Goal: Task Accomplishment & Management: Manage account settings

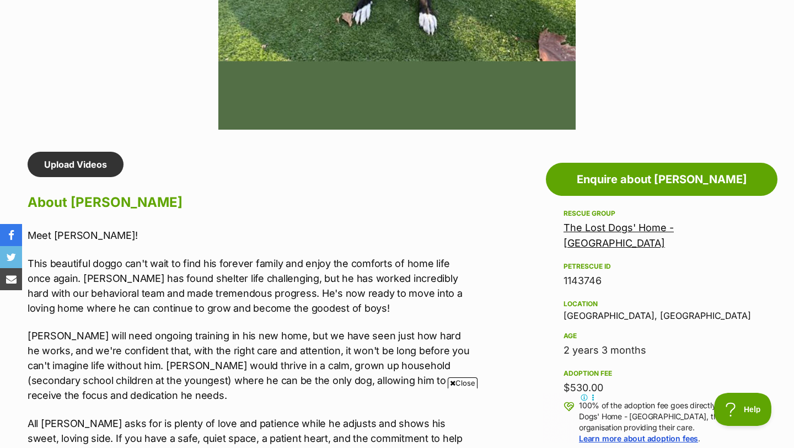
click at [646, 228] on link "The Lost Dogs' Home - North Melbourne" at bounding box center [619, 235] width 110 height 27
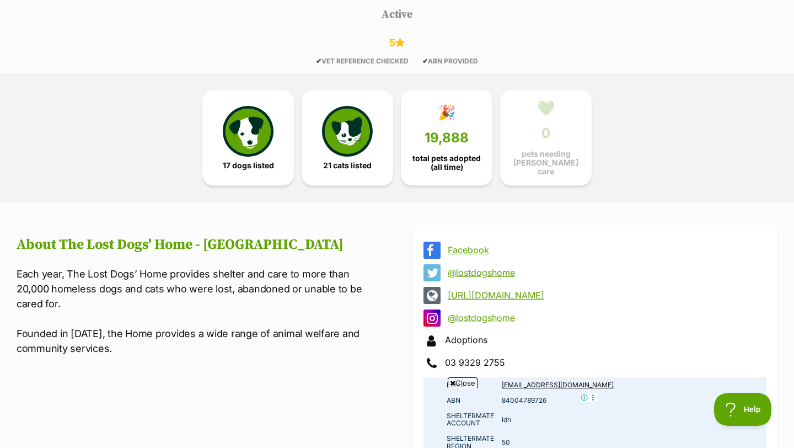
scroll to position [574, 0]
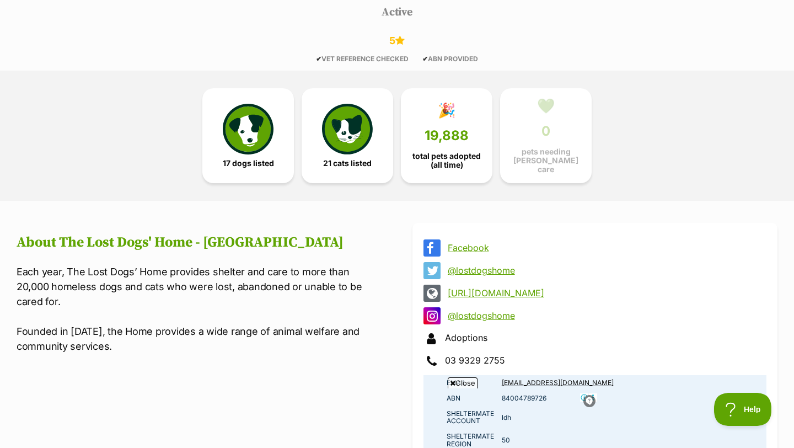
click at [674, 41] on div "5" at bounding box center [397, 41] width 794 height 12
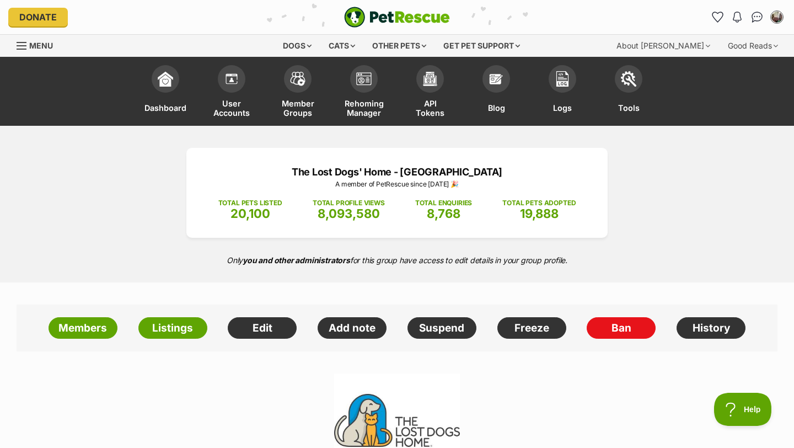
scroll to position [0, 0]
click at [635, 79] on img at bounding box center [628, 75] width 15 height 15
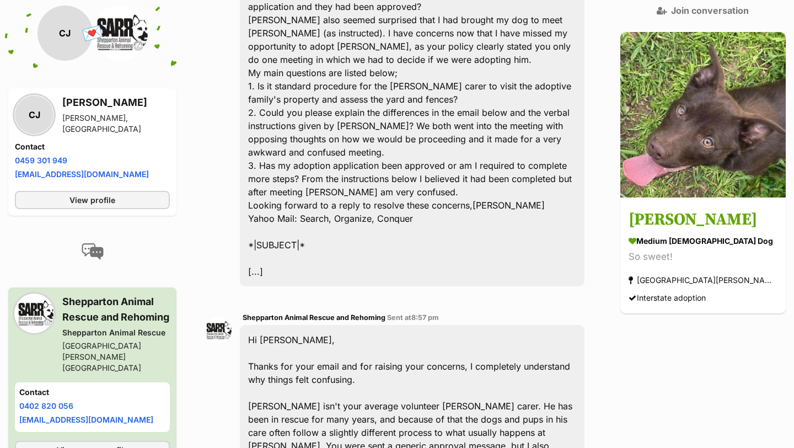
scroll to position [4942, 0]
drag, startPoint x: 110, startPoint y: 174, endPoint x: 12, endPoint y: 177, distance: 97.7
click at [12, 177] on div "CJ Chloe Jowitt Sebastian, VIC Contact Phone number Phone number 0459 301 949 E…" at bounding box center [92, 151] width 168 height 127
copy link "[EMAIL_ADDRESS][DOMAIN_NAME]"
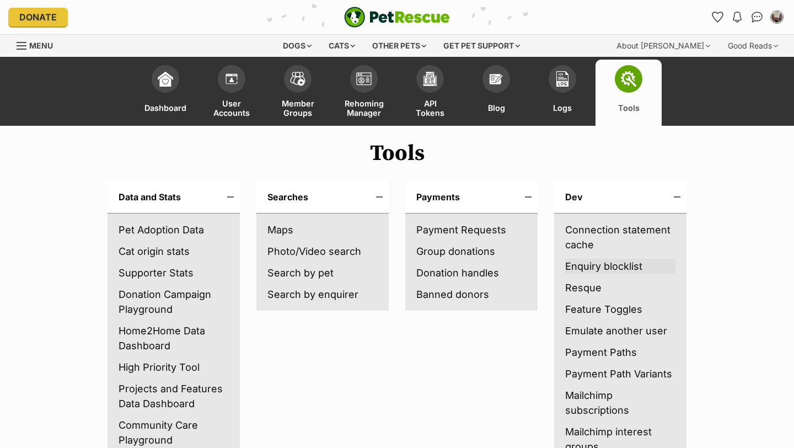
click at [625, 266] on link "Enquiry blocklist" at bounding box center [620, 266] width 110 height 15
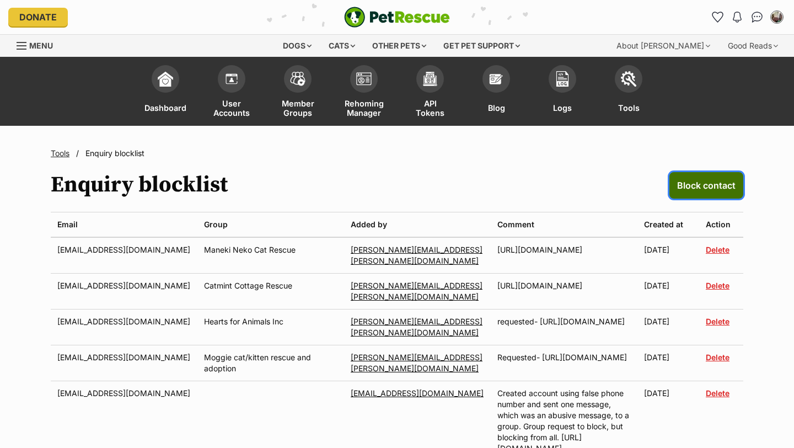
click at [709, 185] on span "Block contact" at bounding box center [706, 185] width 58 height 13
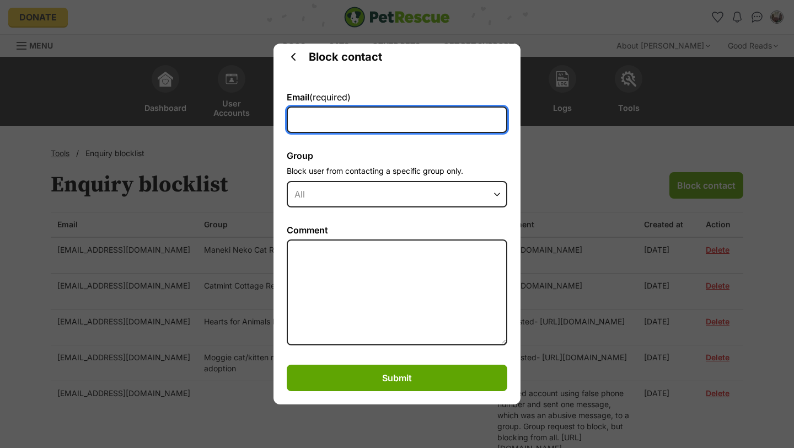
click at [344, 117] on input "Email (required)" at bounding box center [397, 119] width 221 height 26
paste input "jowittchloe@yahoo.com"
type input "jowittchloe@yahoo.com"
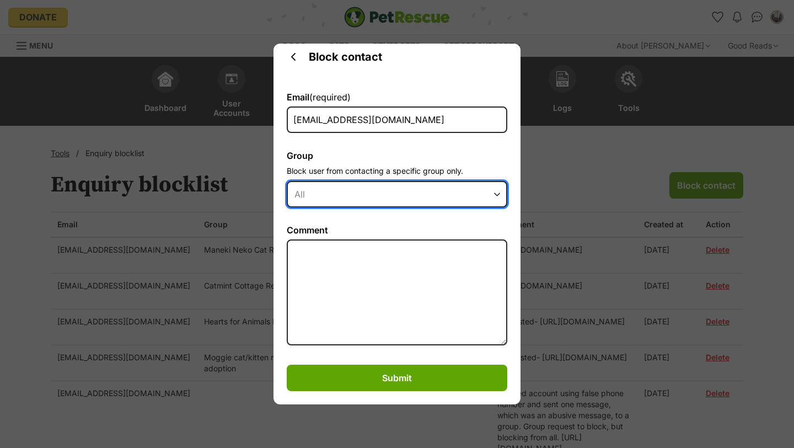
click at [382, 194] on select "All Camden Council Animal Care Facility Highlands Dingo Rescue Ltd Upper Hunter…" at bounding box center [397, 194] width 221 height 26
select select "10629"
click at [287, 181] on select "All Camden Council Animal Care Facility Highlands Dingo Rescue Ltd Upper Hunter…" at bounding box center [397, 194] width 221 height 26
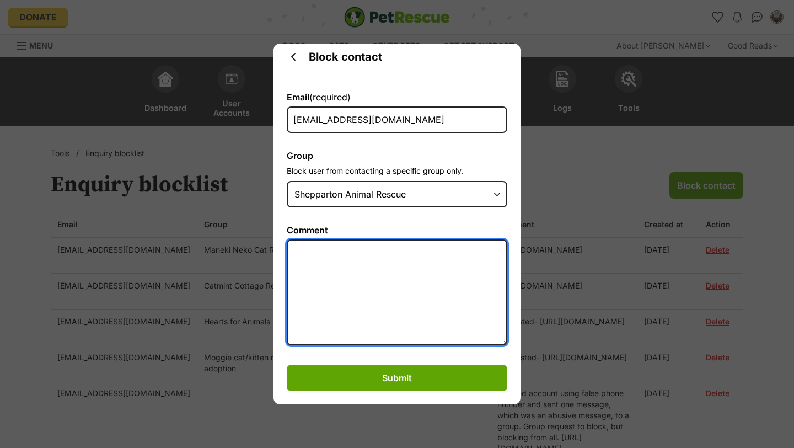
click at [334, 262] on textarea "Comment" at bounding box center [397, 292] width 221 height 106
paste textarea "https://www.petrescue.com.au/conversations/a9de8ada-6f07-4f62-b2f6-f0ff65dec65a"
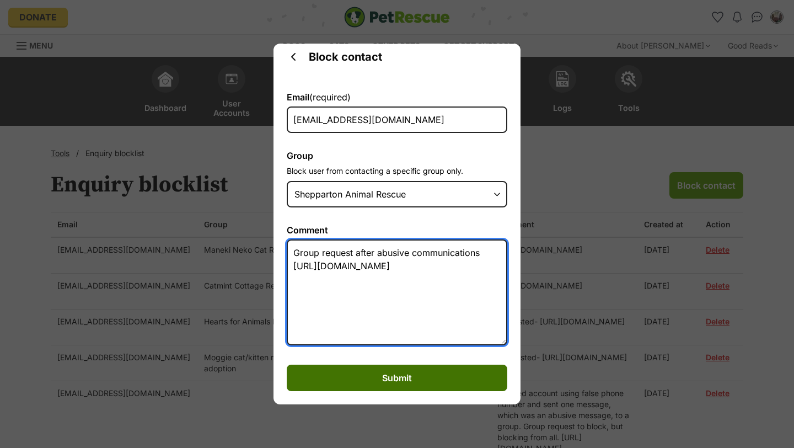
type textarea "Group request after abusive communications [URL][DOMAIN_NAME]"
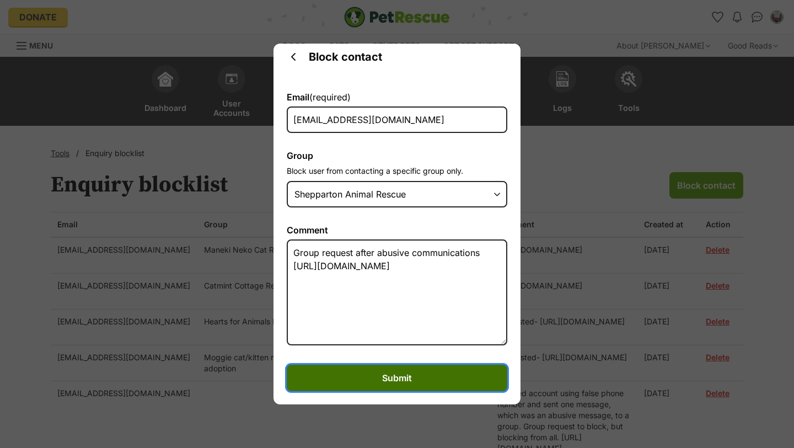
click at [408, 375] on span "Submit" at bounding box center [397, 377] width 30 height 13
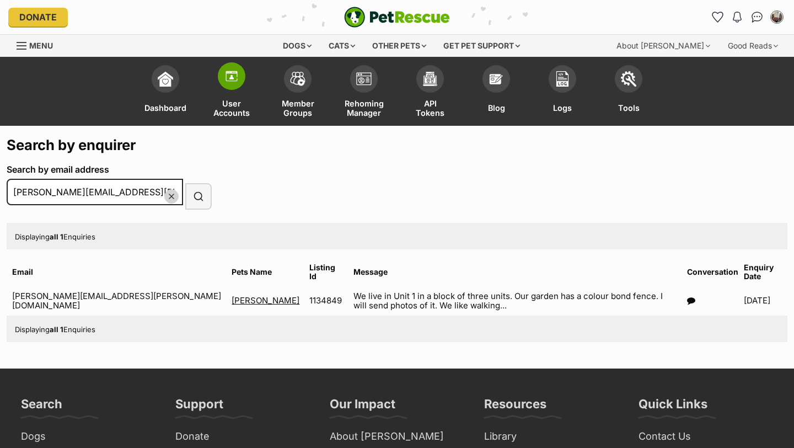
click at [236, 73] on img at bounding box center [231, 75] width 15 height 15
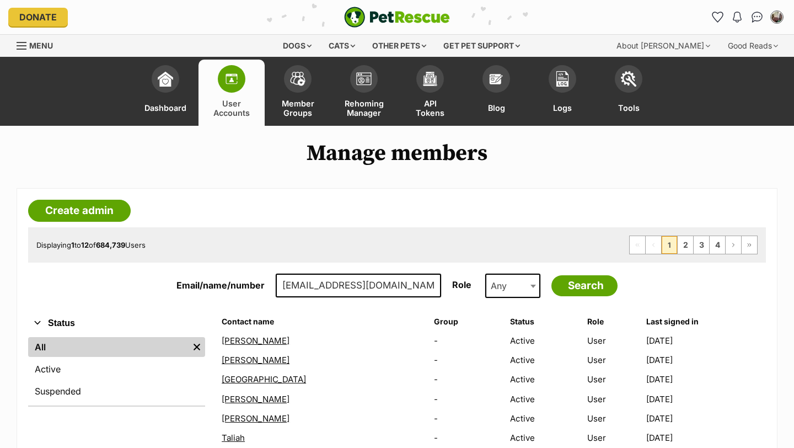
type input "[EMAIL_ADDRESS][DOMAIN_NAME]"
click at [552, 275] on input "Search" at bounding box center [585, 285] width 66 height 21
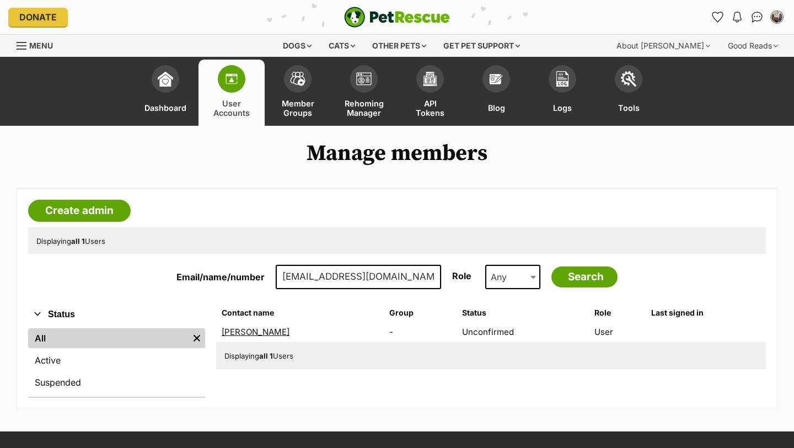
click at [249, 331] on link "[PERSON_NAME]" at bounding box center [256, 331] width 68 height 10
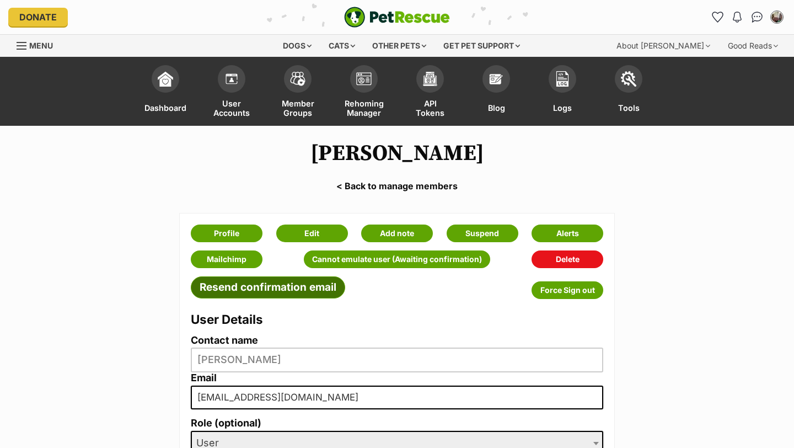
click at [292, 287] on link "Resend confirmation email" at bounding box center [268, 287] width 154 height 22
